Goal: Task Accomplishment & Management: Use online tool/utility

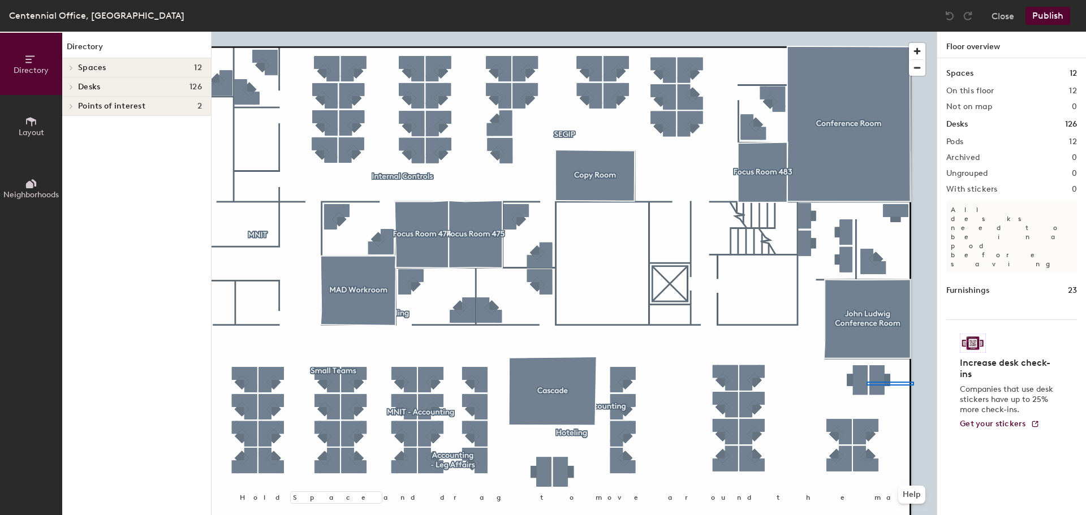
click at [867, 32] on div at bounding box center [574, 32] width 725 height 0
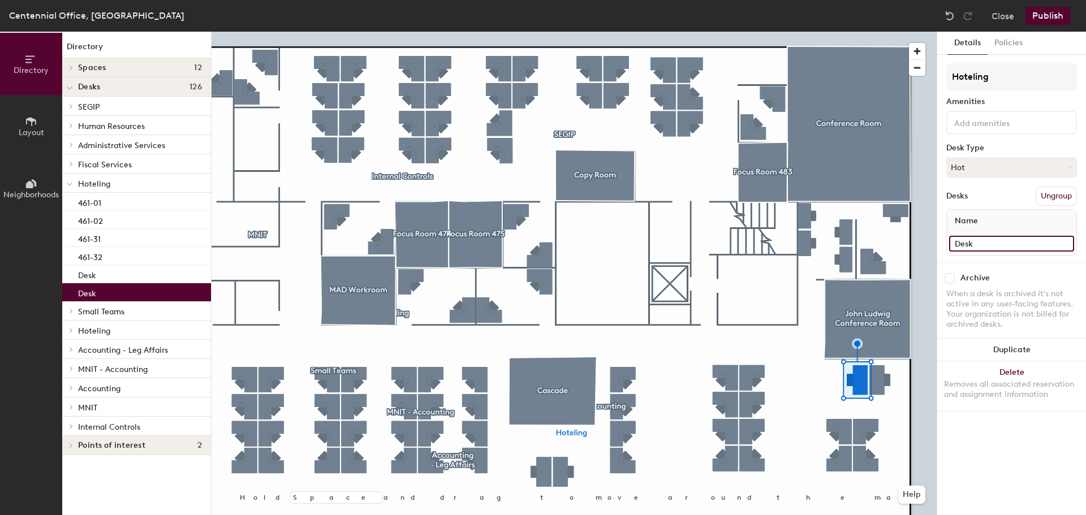
click at [995, 244] on input "Desk" at bounding box center [1011, 244] width 125 height 16
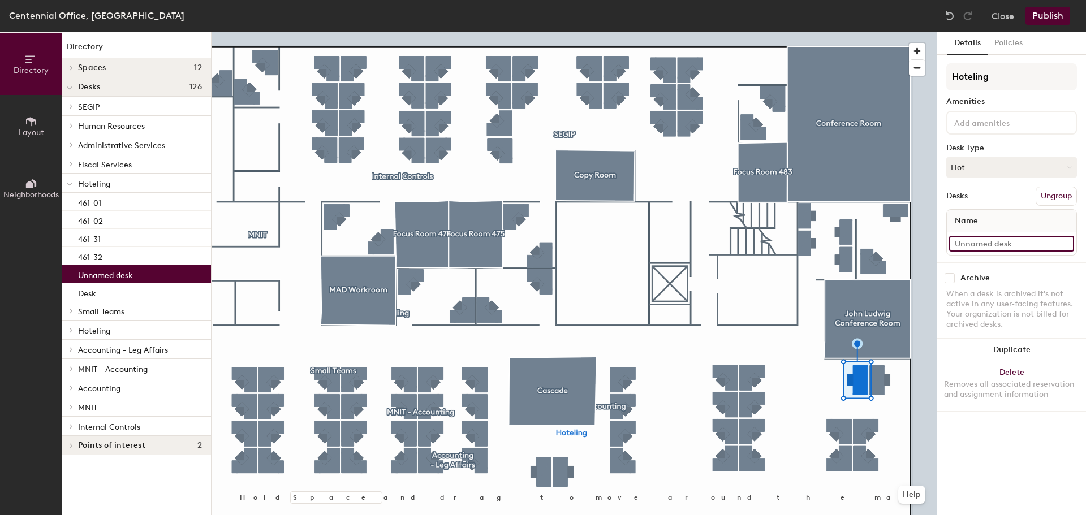
click at [1018, 240] on input at bounding box center [1011, 244] width 125 height 16
type input "461-49"
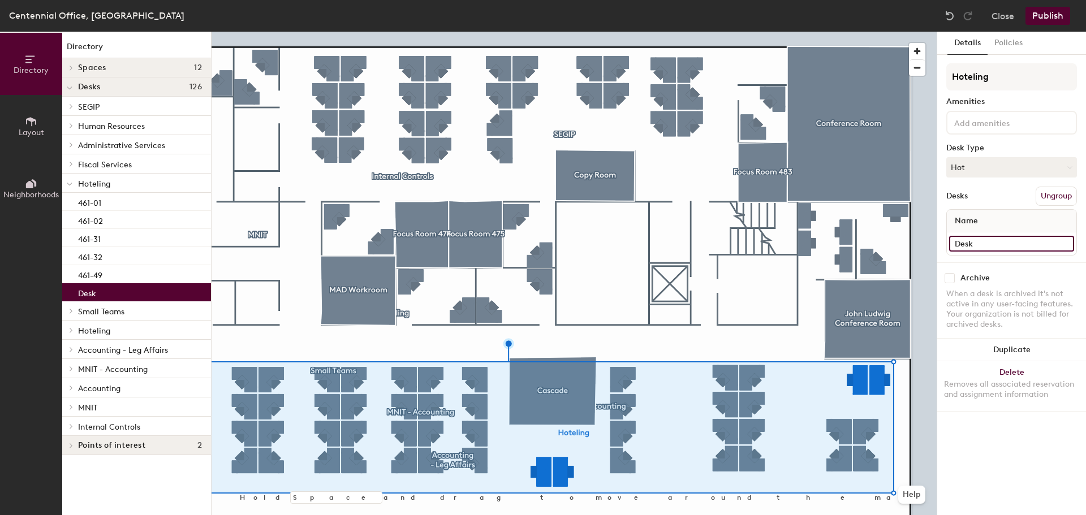
click at [995, 249] on input "Desk" at bounding box center [1011, 244] width 125 height 16
paste input "461-49"
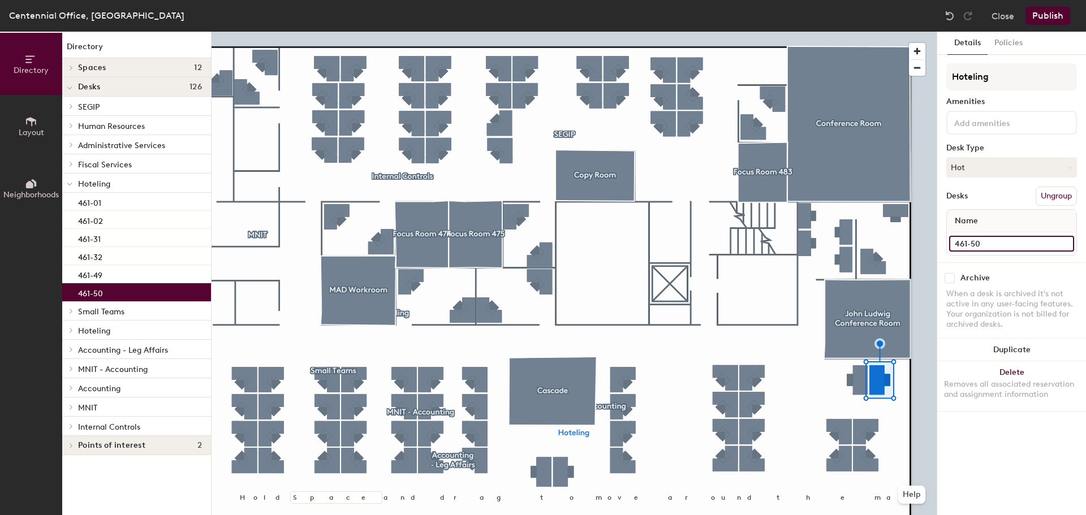
type input "461-50"
click at [1037, 19] on button "Publish" at bounding box center [1048, 16] width 45 height 18
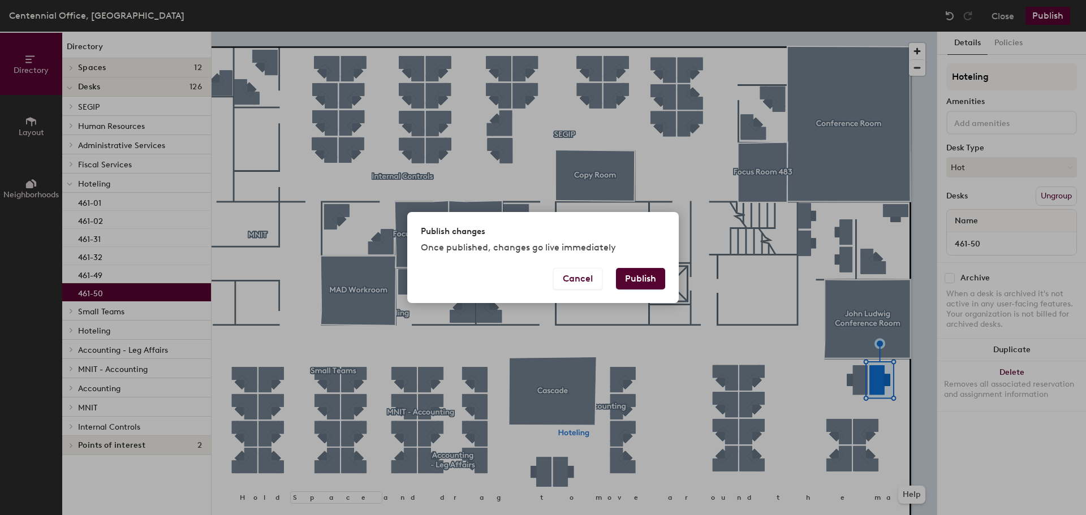
click at [651, 280] on button "Publish" at bounding box center [640, 279] width 49 height 22
